Goal: Task Accomplishment & Management: Use online tool/utility

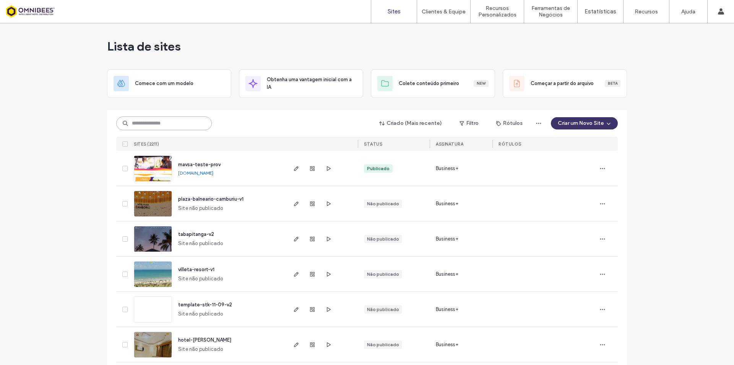
click at [189, 121] on input at bounding box center [164, 123] width 96 height 14
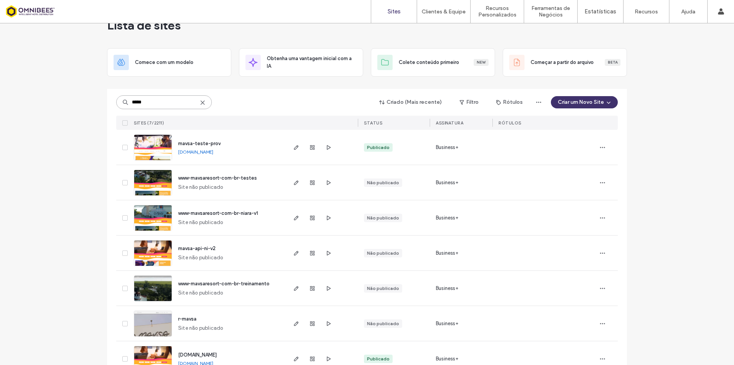
scroll to position [42, 0]
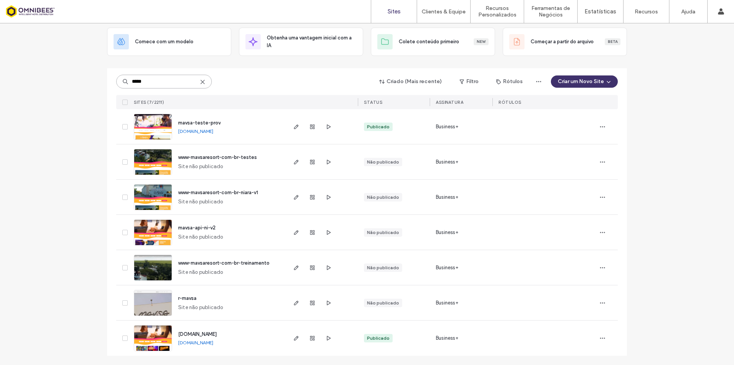
type input "*****"
click at [192, 334] on span "[DOMAIN_NAME]" at bounding box center [197, 334] width 39 height 6
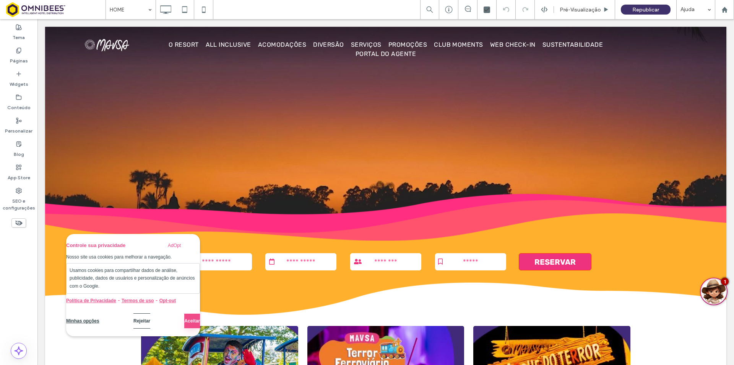
click at [134, 319] on button "Rejeitar" at bounding box center [142, 320] width 17 height 15
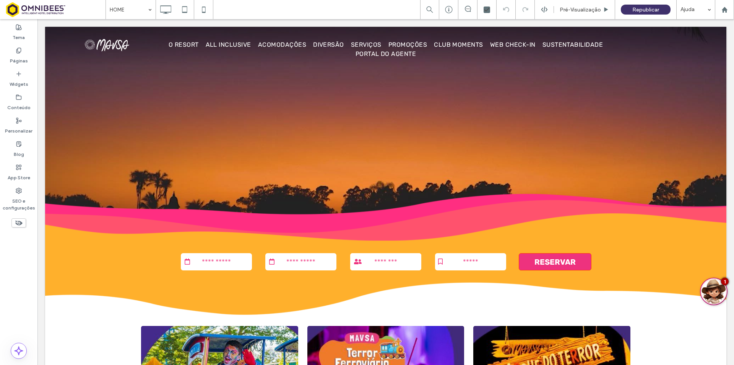
click at [31, 282] on div "Tema Páginas Widgets Conteúdo Personalizar Blog App Store SEO e configurações" at bounding box center [18, 191] width 37 height 345
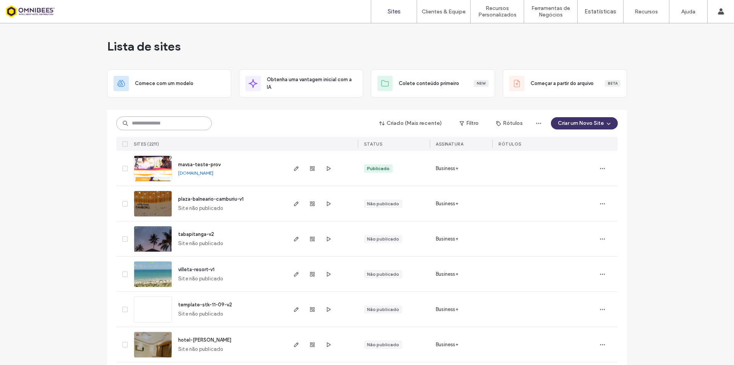
drag, startPoint x: 0, startPoint y: 0, endPoint x: 152, endPoint y: 124, distance: 196.1
click at [152, 124] on input at bounding box center [164, 123] width 96 height 14
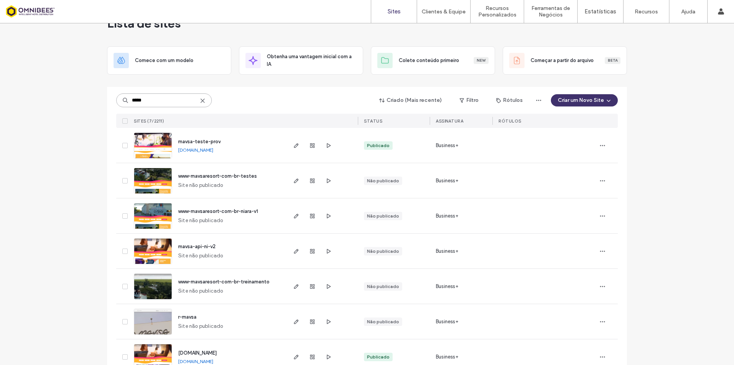
scroll to position [42, 0]
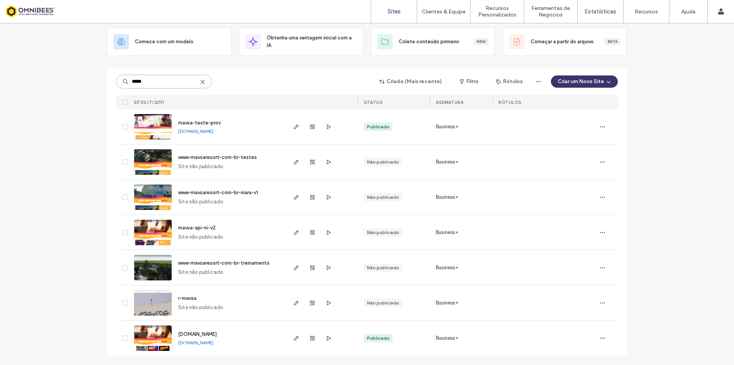
type input "*****"
click at [187, 331] on span "[DOMAIN_NAME]" at bounding box center [197, 334] width 39 height 6
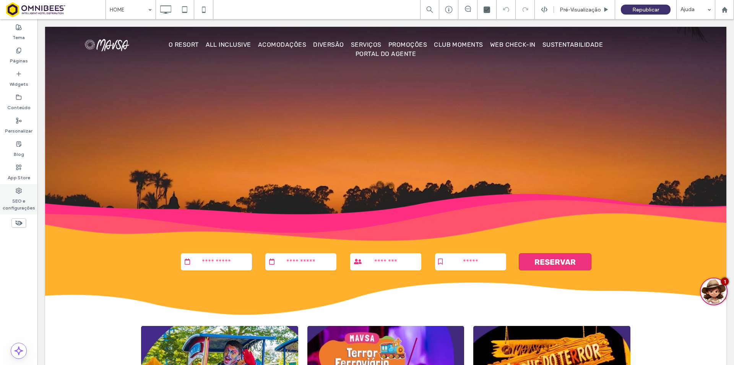
click at [7, 200] on label "SEO e configurações" at bounding box center [18, 203] width 37 height 18
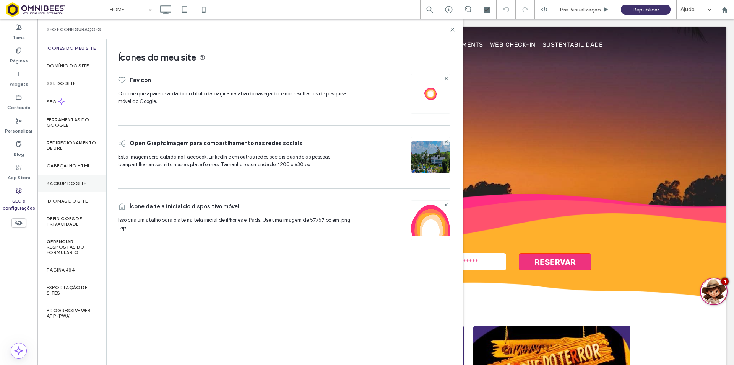
click at [76, 174] on div "Backup do Site" at bounding box center [71, 183] width 69 height 18
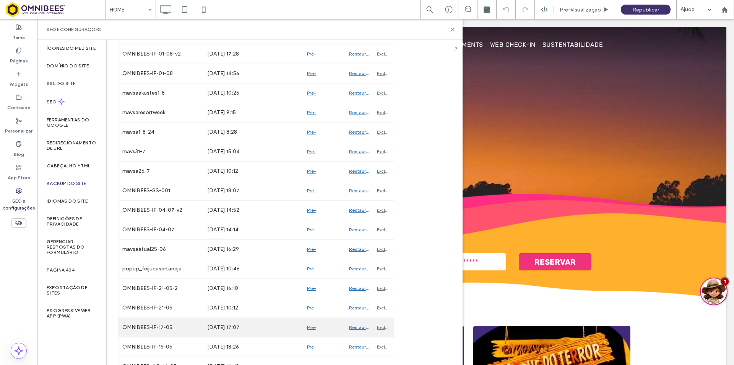
scroll to position [1847, 0]
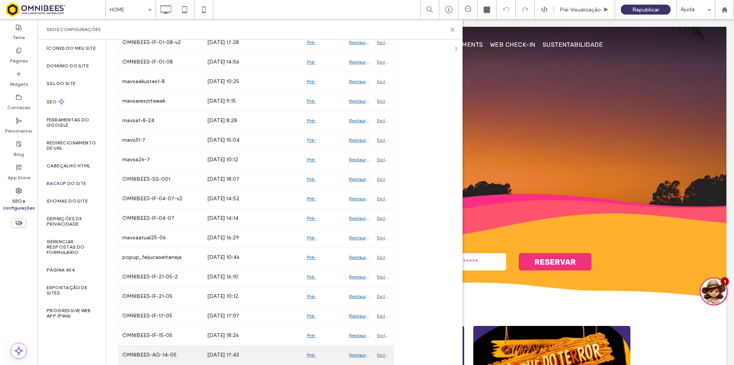
click at [312, 354] on div "Pré-Visualizaçāo" at bounding box center [324, 354] width 42 height 19
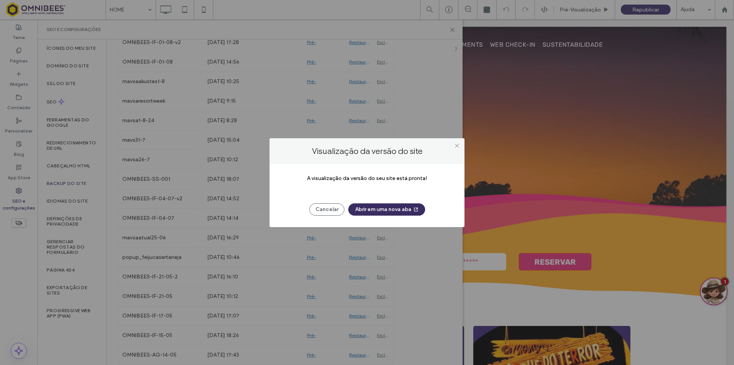
click at [387, 207] on button "Abrir em uma nova aba" at bounding box center [386, 209] width 77 height 12
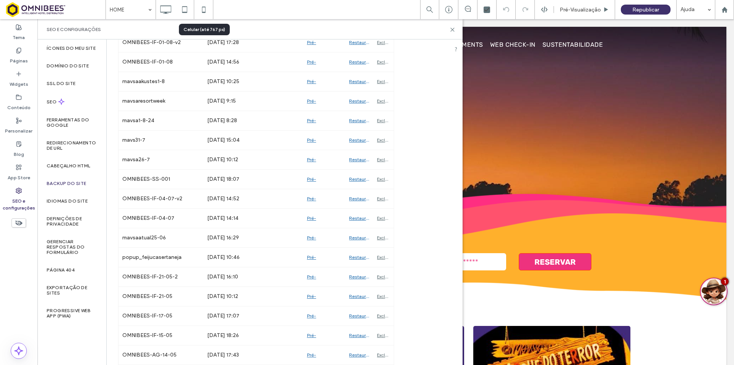
click at [199, 11] on icon at bounding box center [203, 9] width 15 height 15
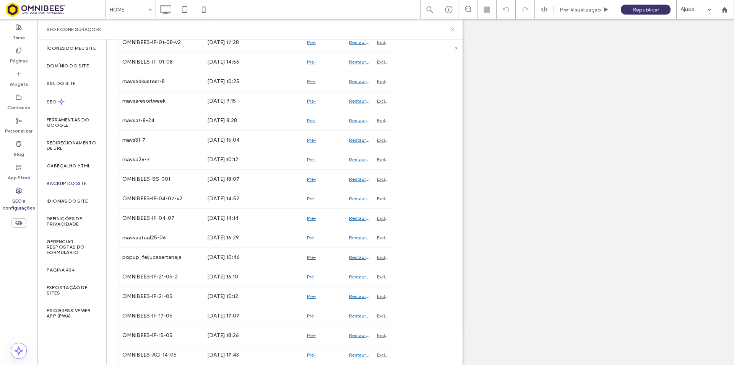
click at [453, 31] on icon at bounding box center [453, 30] width 6 height 6
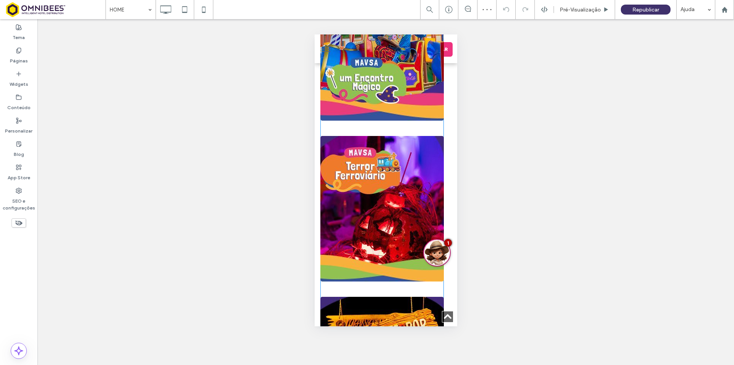
scroll to position [383, 0]
click at [447, 173] on div "FIM DE SEMANA NOVEMBRO – 2 diárias O Expresso Halloween está partindo para uma …" at bounding box center [382, 210] width 133 height 151
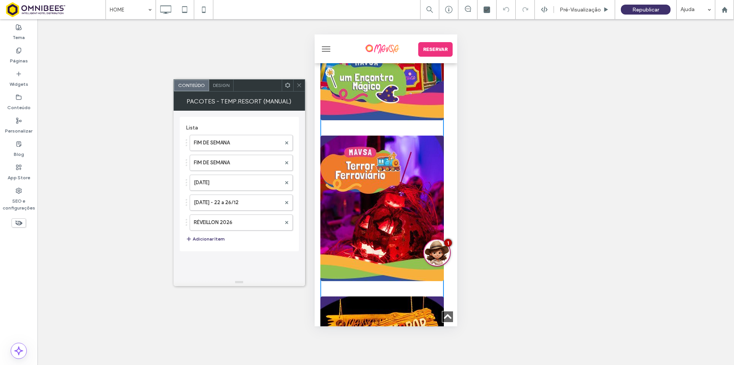
click at [221, 85] on span "Design" at bounding box center [221, 85] width 16 height 6
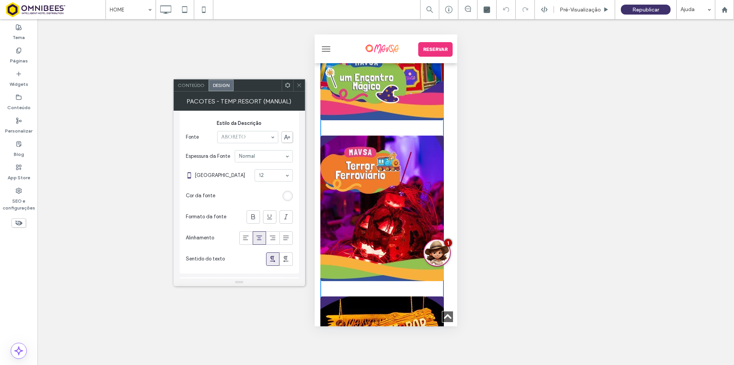
scroll to position [442, 0]
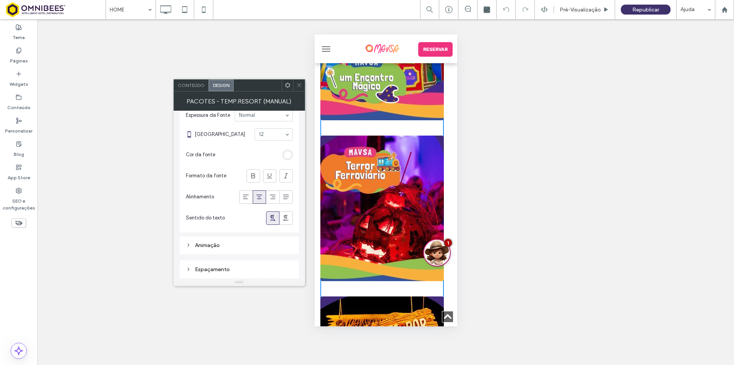
click at [211, 270] on div "Espaçamento" at bounding box center [239, 269] width 107 height 7
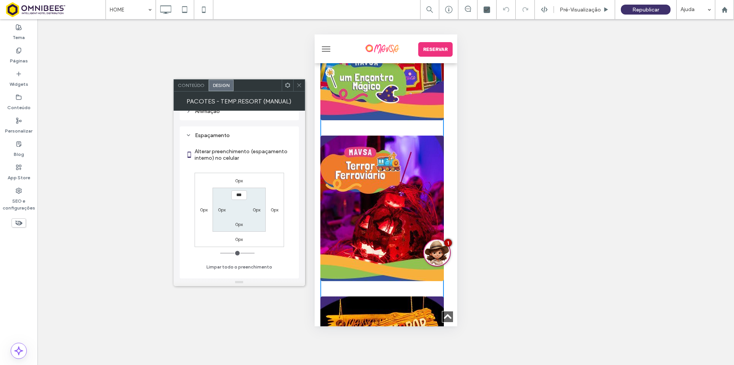
click at [300, 85] on icon at bounding box center [299, 85] width 6 height 6
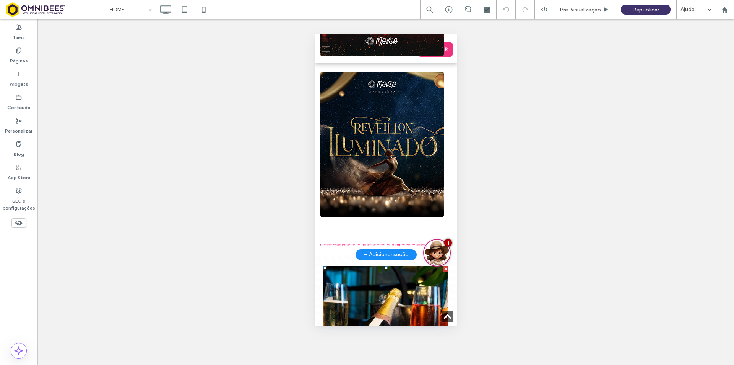
scroll to position [956, 0]
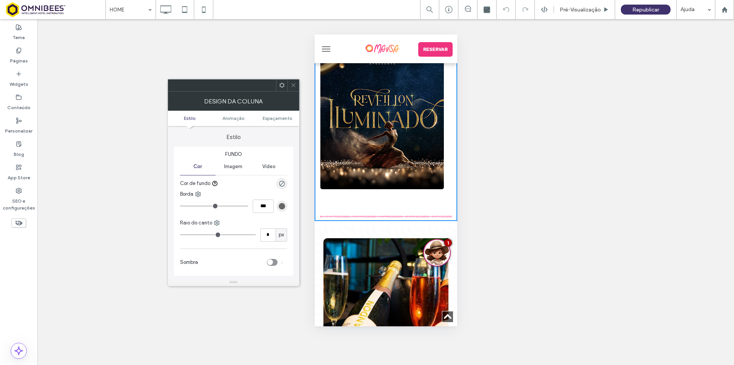
click at [280, 121] on ul "Estilo Animaçāo Espaçamento" at bounding box center [234, 118] width 132 height 15
click at [281, 120] on span "Espaçamento" at bounding box center [277, 118] width 29 height 6
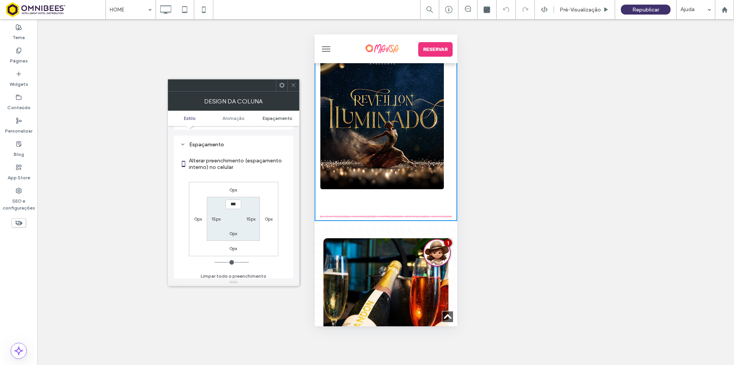
scroll to position [174, 0]
click at [293, 82] on icon at bounding box center [294, 85] width 6 height 6
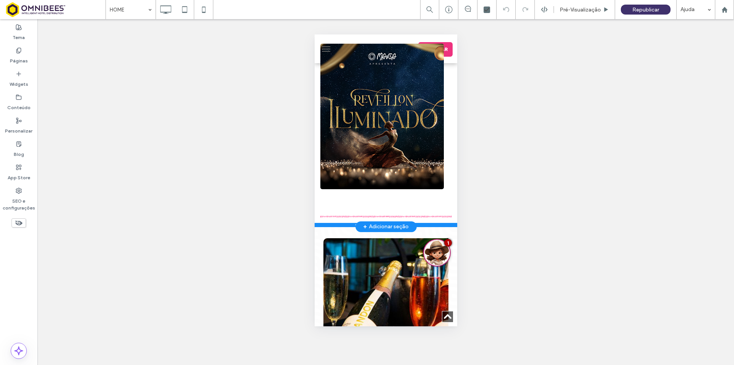
click at [321, 225] on div at bounding box center [385, 225] width 143 height 4
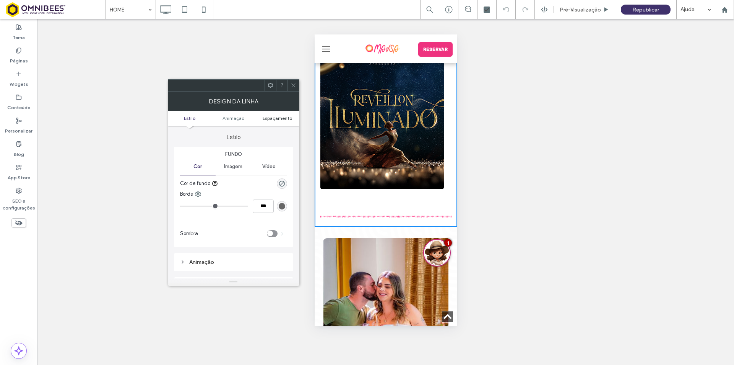
click at [283, 118] on span "Espaçamento" at bounding box center [277, 118] width 29 height 6
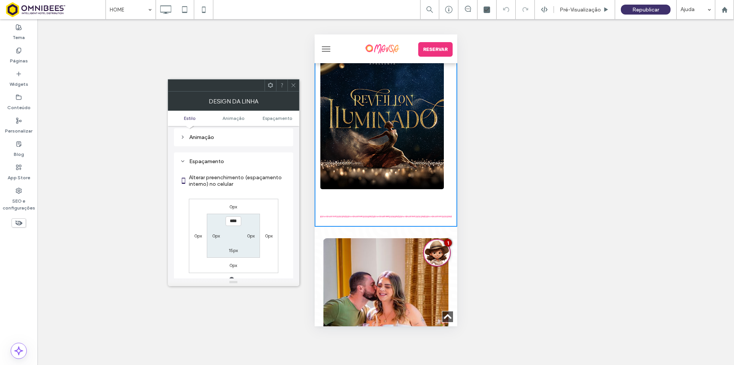
scroll to position [145, 0]
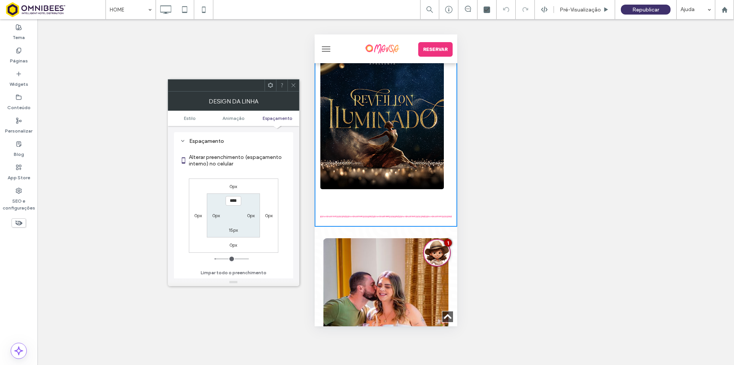
click at [294, 84] on icon at bounding box center [294, 85] width 6 height 6
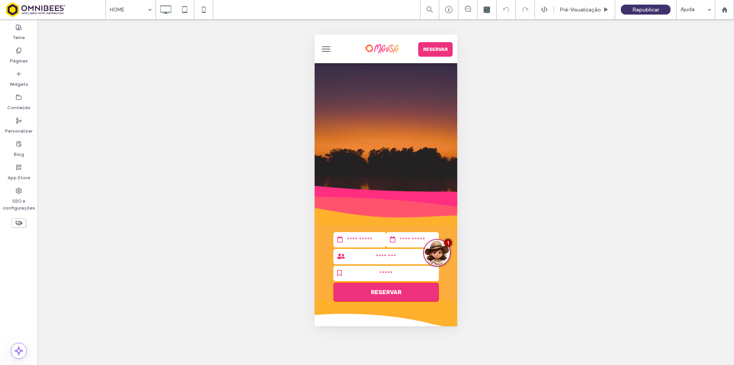
scroll to position [0, 0]
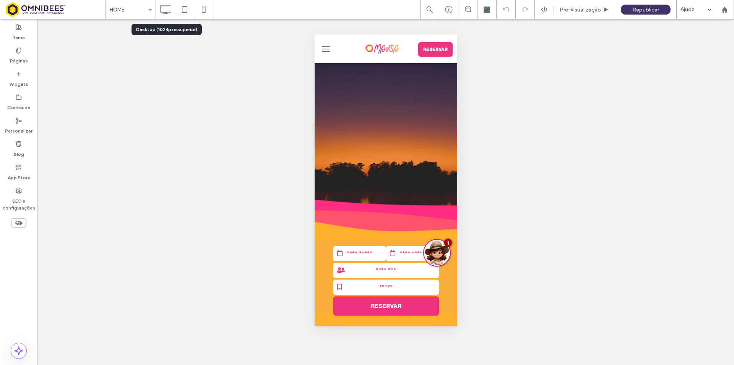
click at [165, 11] on icon at bounding box center [165, 9] width 15 height 15
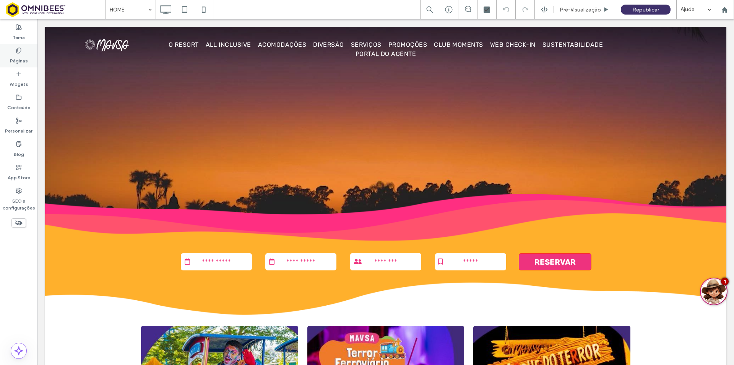
click at [21, 53] on icon at bounding box center [19, 50] width 6 height 6
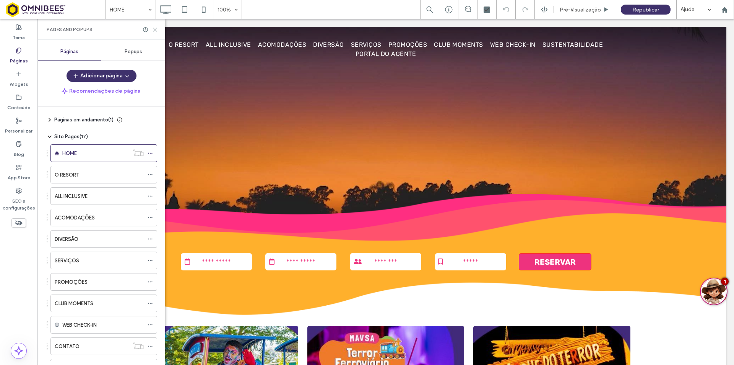
click at [157, 28] on icon at bounding box center [155, 30] width 6 height 6
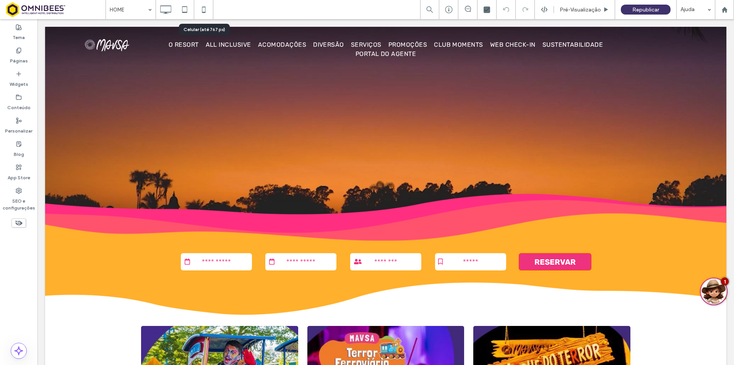
click at [200, 11] on icon at bounding box center [203, 9] width 15 height 15
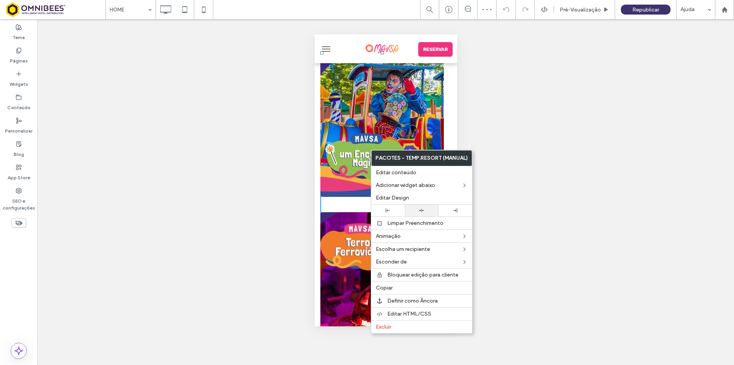
scroll to position [306, 0]
click at [428, 208] on div at bounding box center [422, 210] width 26 height 5
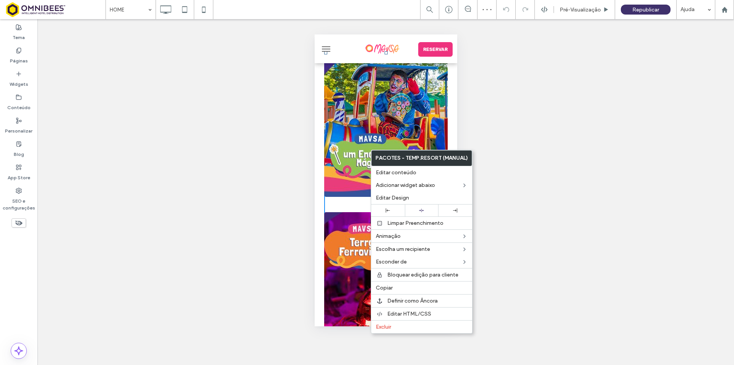
click at [298, 195] on div "Reexibir? Sim Reexibir? Sim Reexibir? Sim Reexibir? Sim Reexibir? Sim Reexibir?…" at bounding box center [385, 191] width 697 height 345
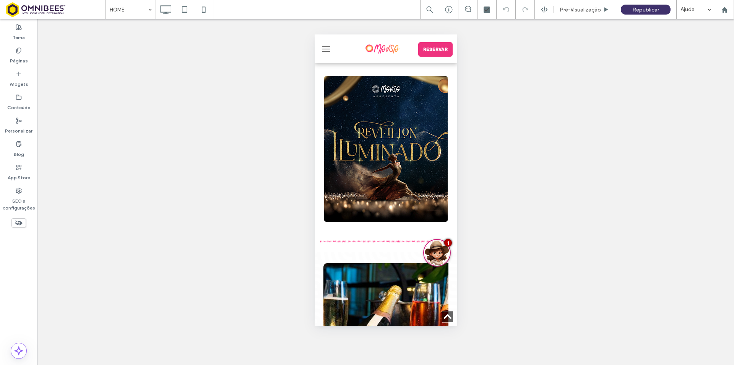
scroll to position [0, 0]
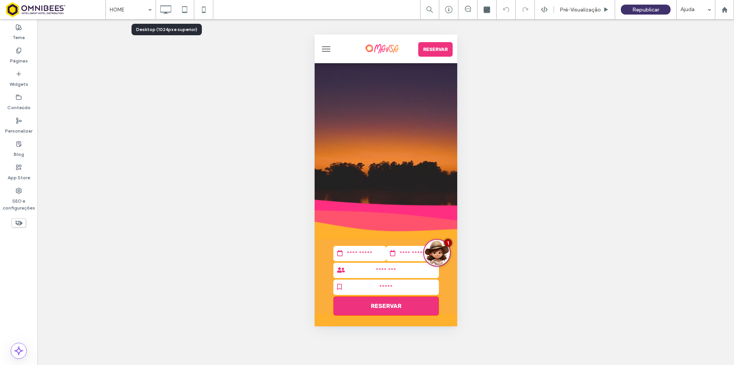
click at [170, 9] on icon at bounding box center [165, 9] width 15 height 15
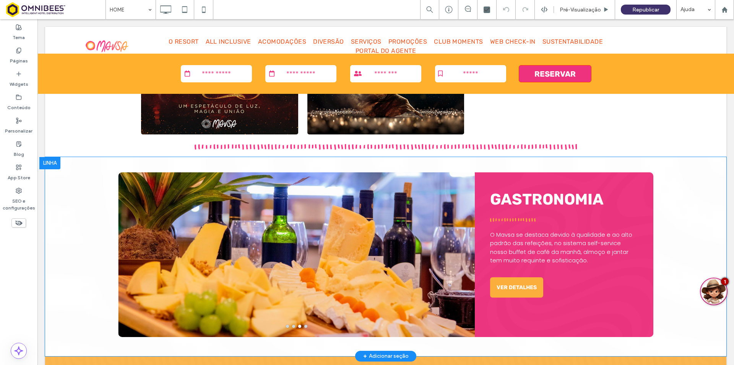
scroll to position [477, 0]
